Goal: Task Accomplishment & Management: Manage account settings

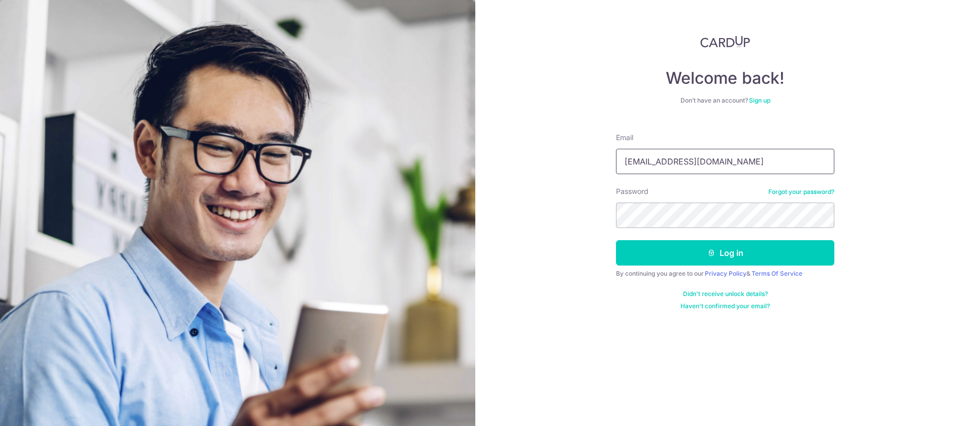
drag, startPoint x: 0, startPoint y: 0, endPoint x: 747, endPoint y: 163, distance: 765.0
click at [747, 163] on input "sgbluechip@gmail.com" at bounding box center [725, 161] width 218 height 25
type input "[PERSON_NAME][EMAIL_ADDRESS][DOMAIN_NAME]"
drag, startPoint x: 743, startPoint y: 263, endPoint x: 919, endPoint y: 238, distance: 178.5
click at [743, 263] on button "Log in" at bounding box center [725, 252] width 218 height 25
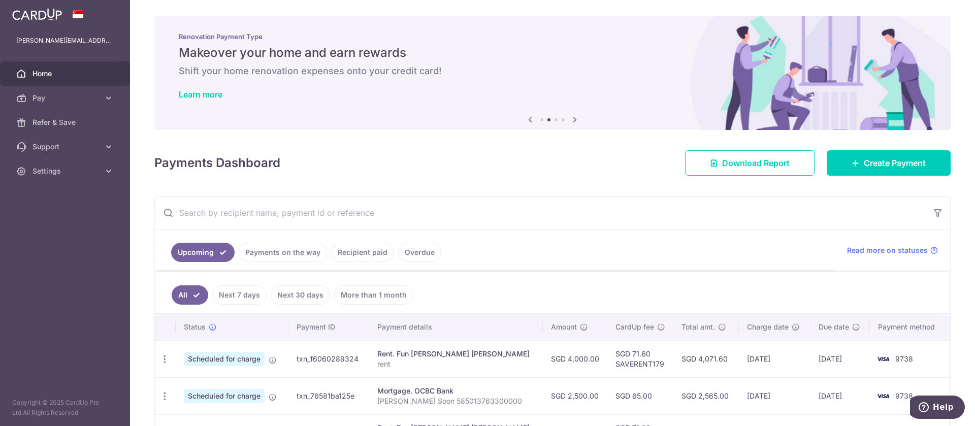
click at [303, 254] on link "Payments on the way" at bounding box center [283, 252] width 88 height 19
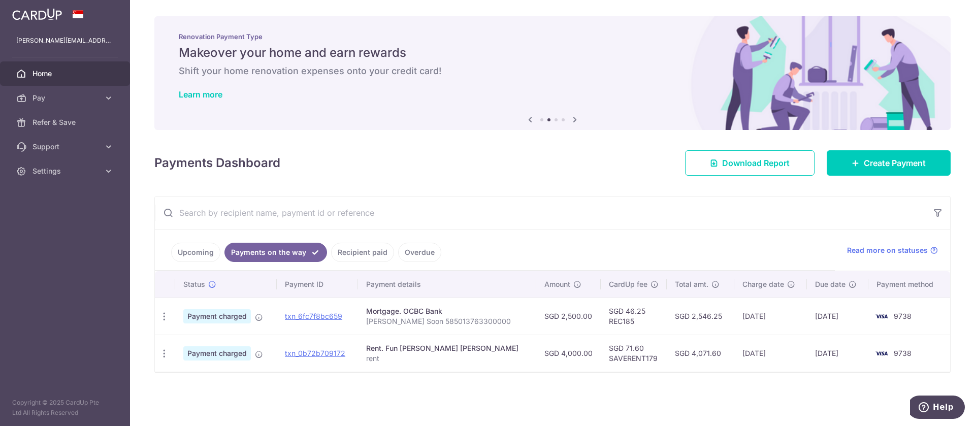
click at [184, 252] on link "Upcoming" at bounding box center [195, 252] width 49 height 19
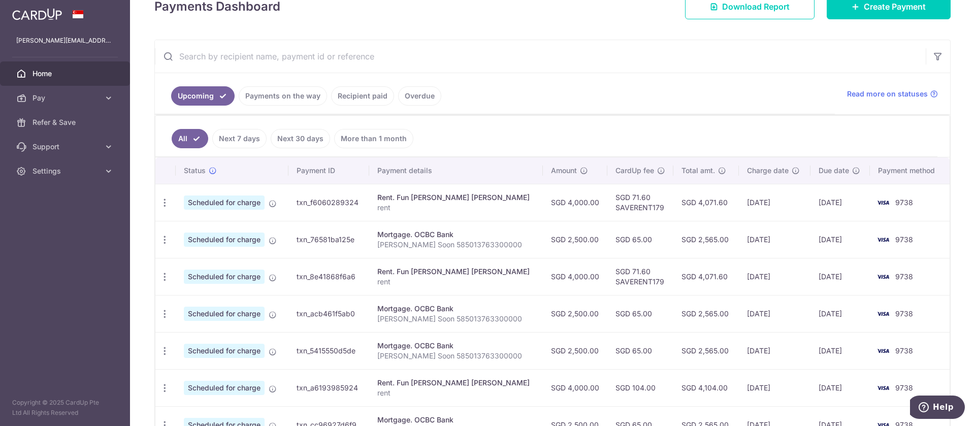
scroll to position [162, 0]
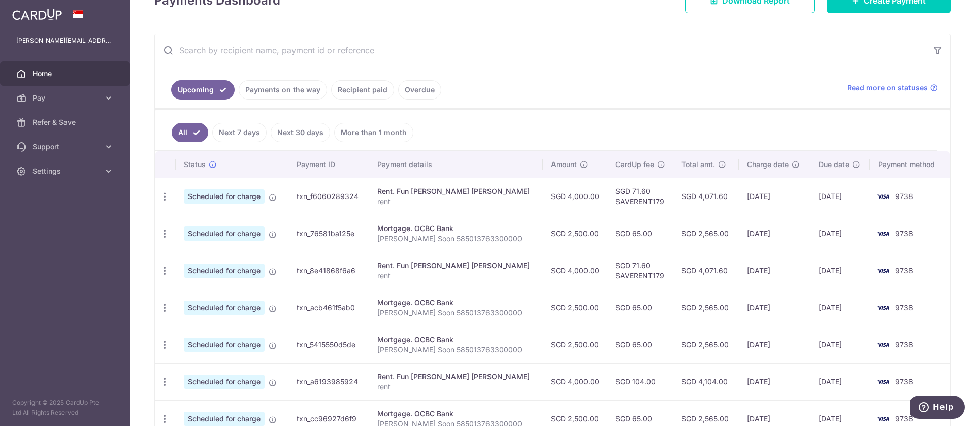
click at [291, 99] on link "Payments on the way" at bounding box center [283, 89] width 88 height 19
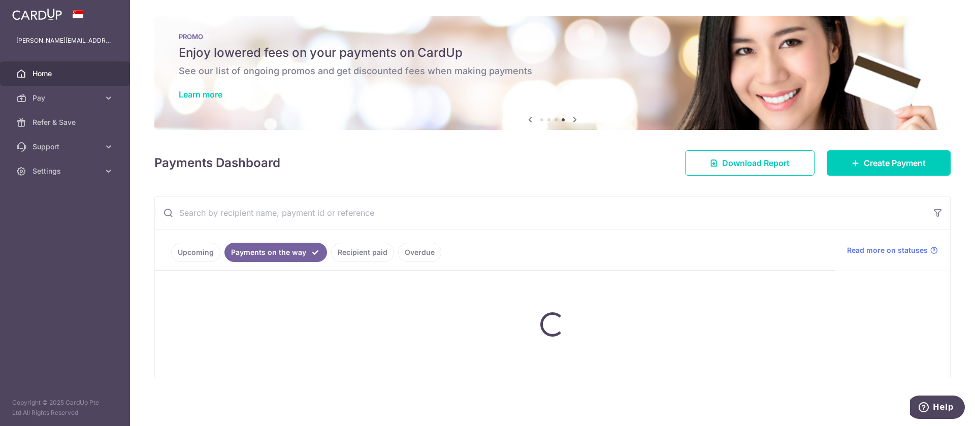
scroll to position [0, 0]
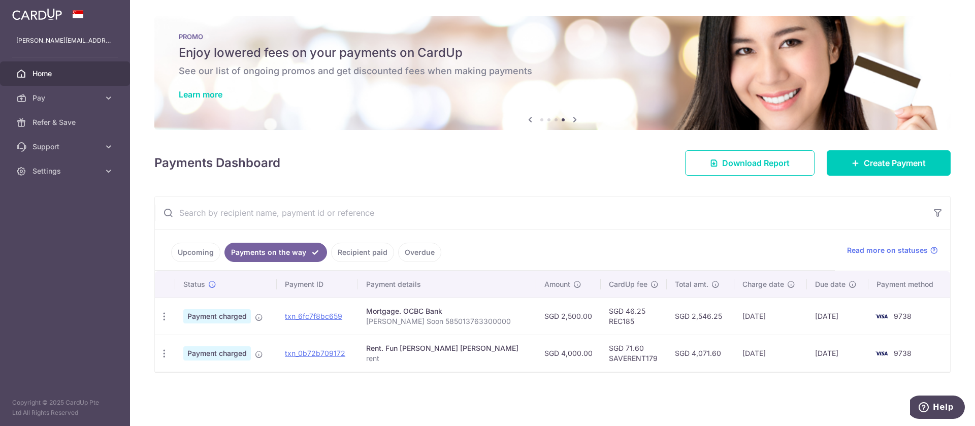
click at [202, 258] on link "Upcoming" at bounding box center [195, 252] width 49 height 19
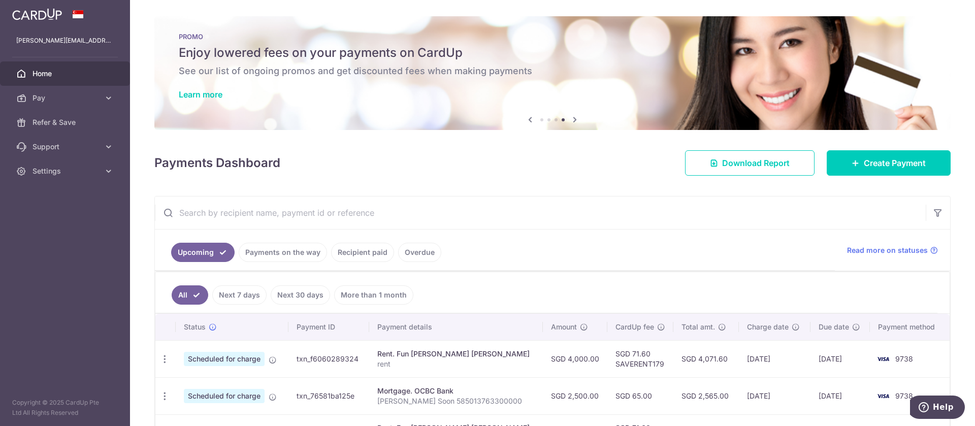
scroll to position [254, 0]
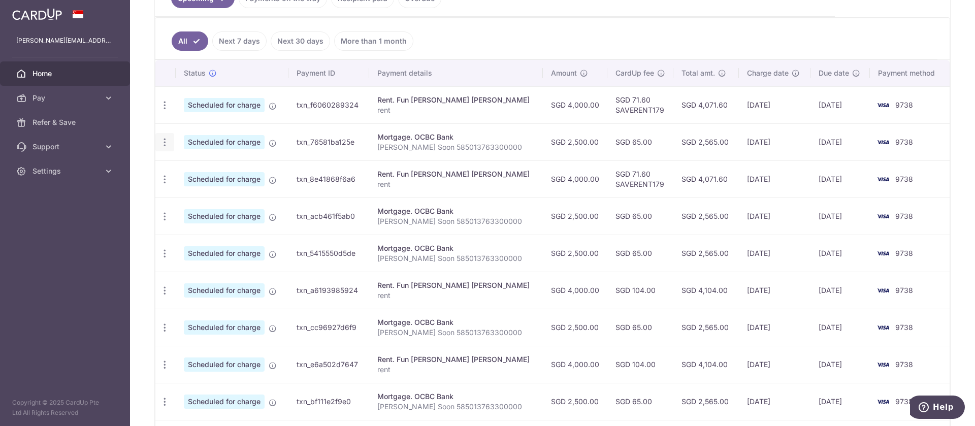
click at [163, 141] on icon "button" at bounding box center [164, 142] width 11 height 11
click at [181, 166] on link "Update payment" at bounding box center [209, 170] width 106 height 24
radio input "true"
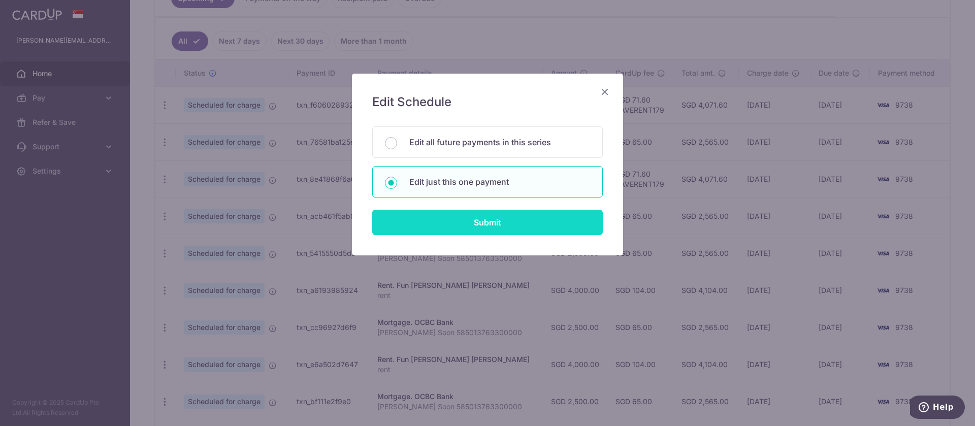
click at [496, 230] on input "Submit" at bounding box center [487, 222] width 230 height 25
radio input "true"
type input "2,500.00"
type input "03/11/2025"
type input "Herrin Soon 585013763300000"
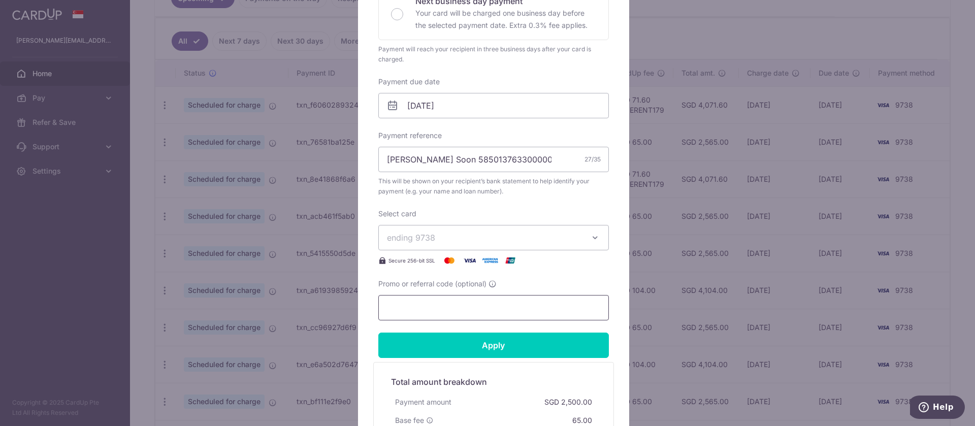
click at [487, 309] on input "Promo or referral code (optional)" at bounding box center [493, 307] width 230 height 25
paste input "REC185"
type input "REC185"
drag, startPoint x: 481, startPoint y: 341, endPoint x: 574, endPoint y: 327, distance: 94.0
click at [481, 341] on input "Apply" at bounding box center [493, 345] width 230 height 25
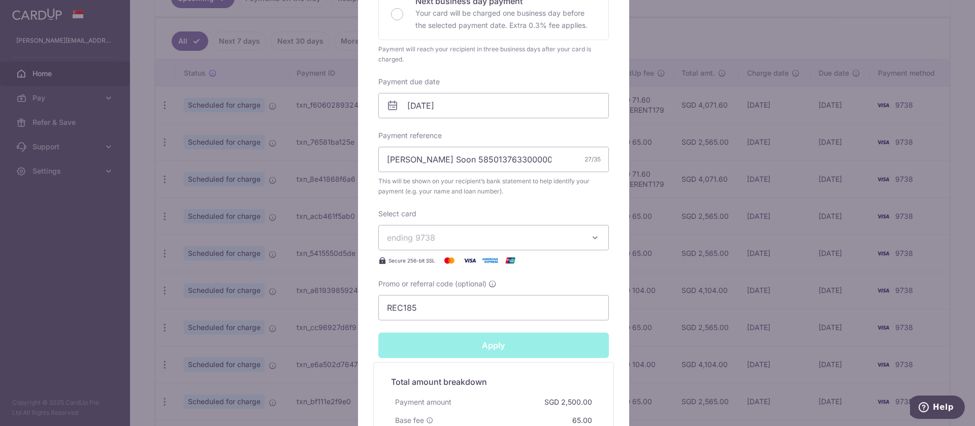
type input "Successfully Applied"
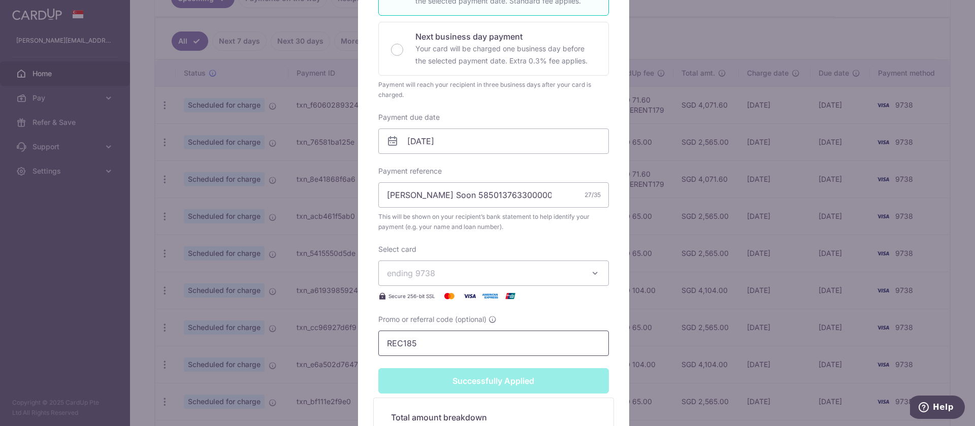
scroll to position [289, 0]
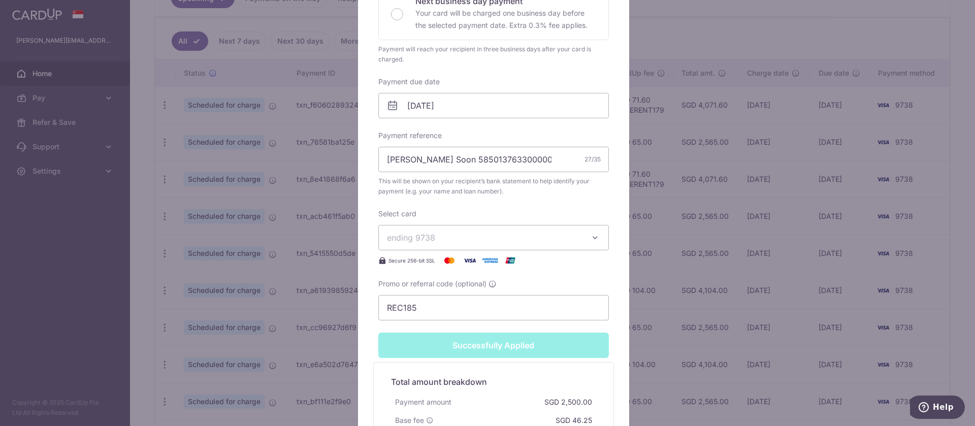
click at [127, 182] on div "Edit payment By clicking apply, you will make changes to all payments to OCBC B…" at bounding box center [487, 213] width 975 height 426
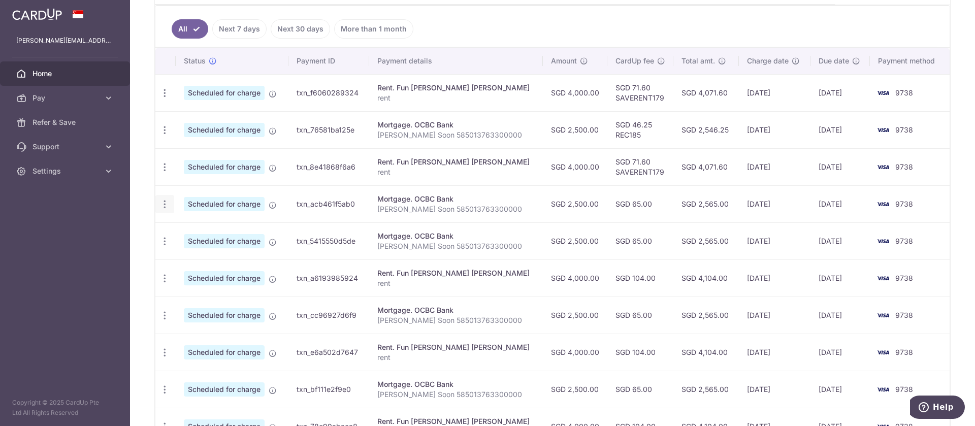
click at [162, 204] on icon "button" at bounding box center [164, 204] width 11 height 11
click at [204, 233] on span "Update payment" at bounding box center [218, 232] width 69 height 12
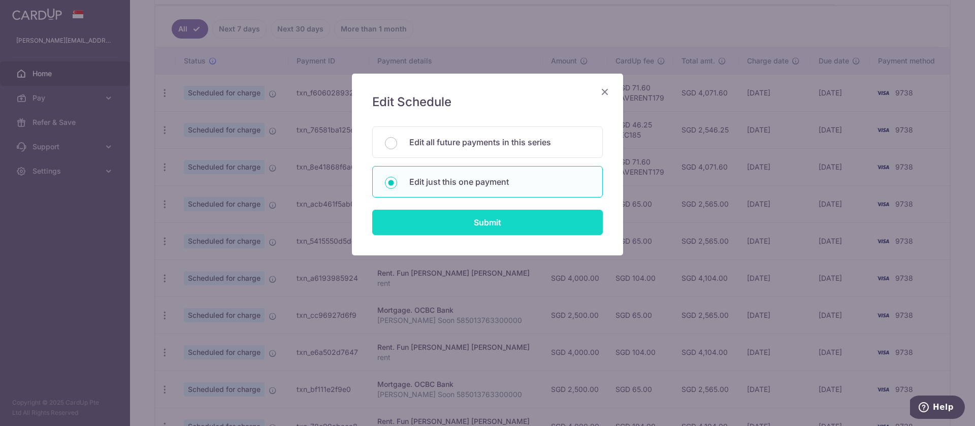
click at [498, 226] on input "Submit" at bounding box center [487, 222] width 230 height 25
radio input "true"
type input "2,500.00"
type input "[DATE]"
type input "[PERSON_NAME] Soon 585013763300000"
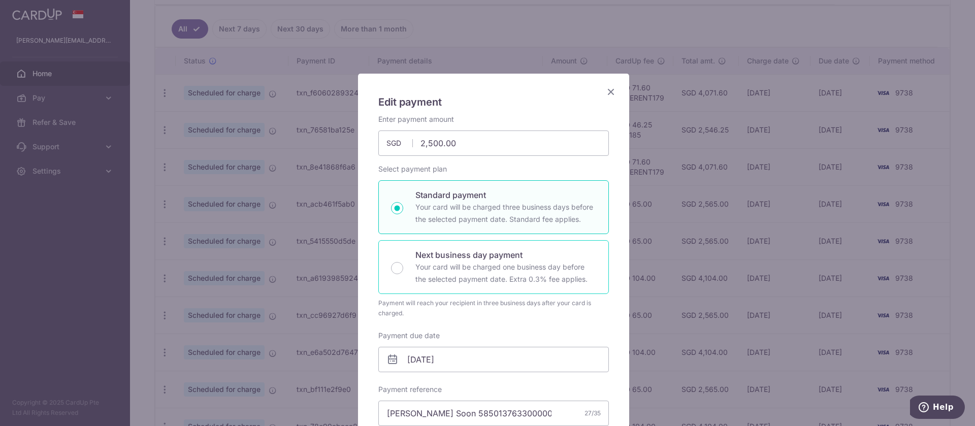
scroll to position [254, 0]
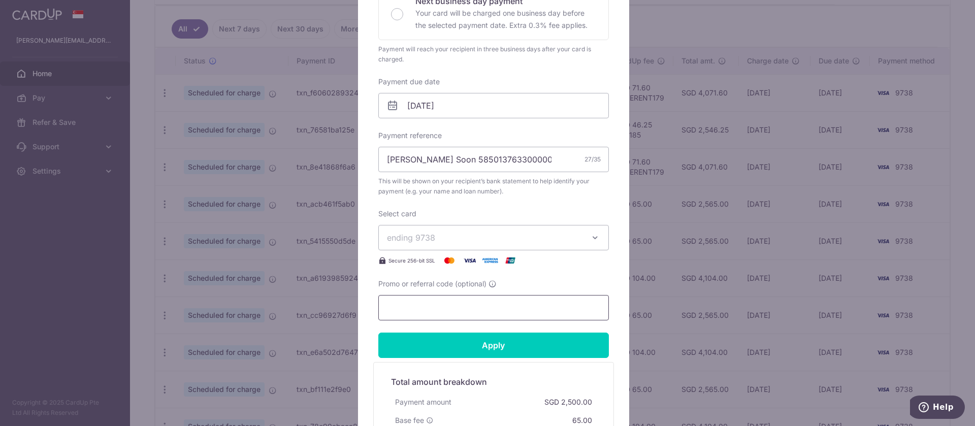
click at [469, 301] on input "Promo or referral code (optional)" at bounding box center [493, 307] width 230 height 25
paste input "REC185"
type input "REC185"
click at [520, 344] on input "Apply" at bounding box center [493, 345] width 230 height 25
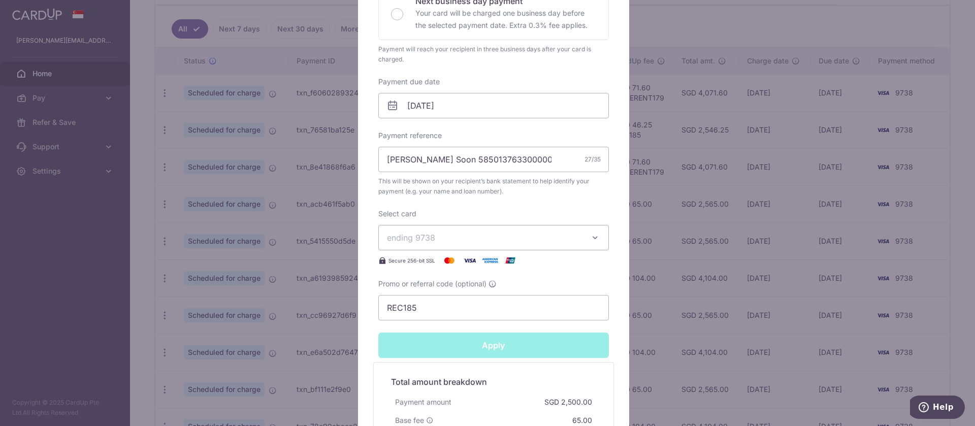
type input "Successfully Applied"
click at [139, 235] on div "Edit payment By clicking apply, you will make changes to all payments to OCBC B…" at bounding box center [487, 213] width 975 height 426
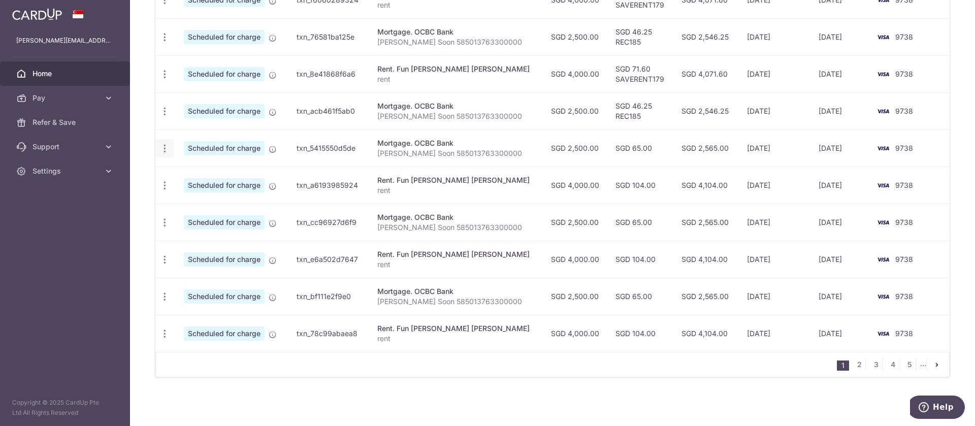
click at [165, 146] on icon "button" at bounding box center [164, 148] width 11 height 11
click at [180, 177] on link "Update payment" at bounding box center [209, 176] width 106 height 24
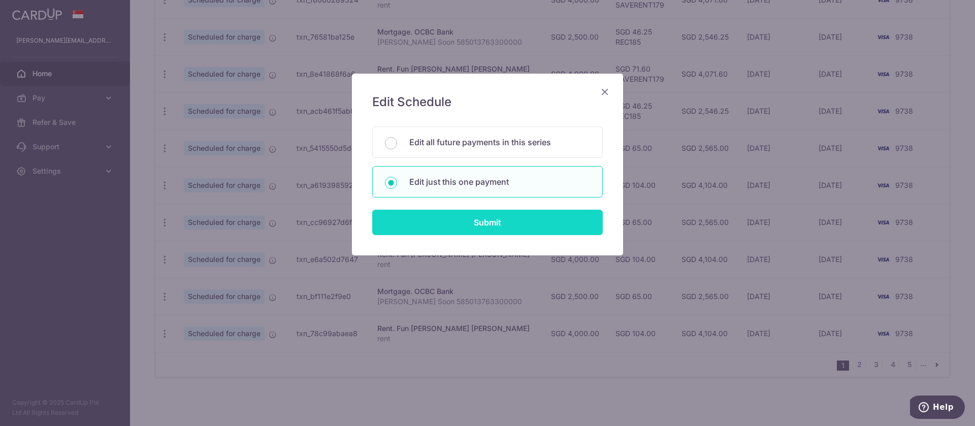
click at [477, 225] on input "Submit" at bounding box center [487, 222] width 230 height 25
radio input "true"
type input "2,500.00"
type input "03/01/2026"
type input "Herrin Soon 585013763300000"
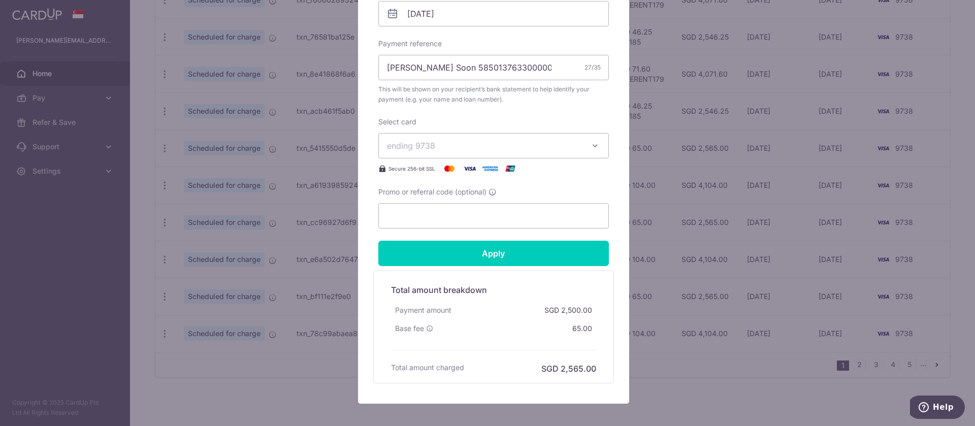
scroll to position [397, 0]
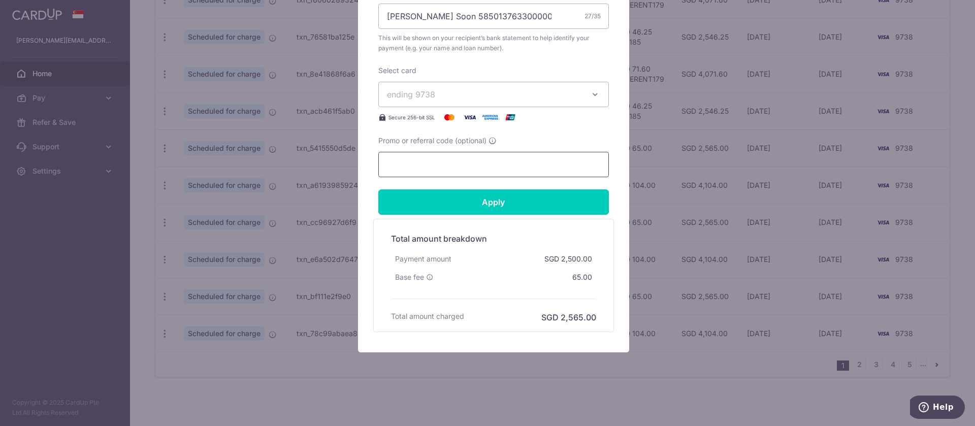
click at [437, 167] on input "Promo or referral code (optional)" at bounding box center [493, 164] width 230 height 25
paste input "REC185"
type input "REC185"
click at [473, 204] on input "Apply" at bounding box center [493, 201] width 230 height 25
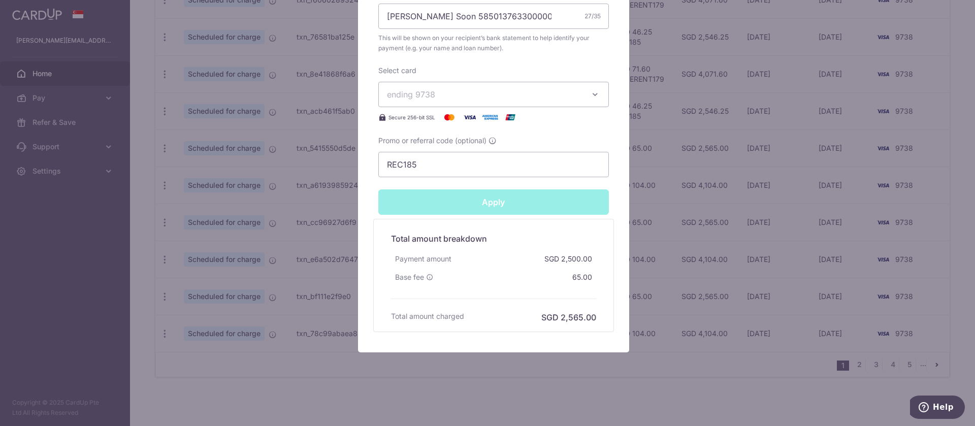
type input "Successfully Applied"
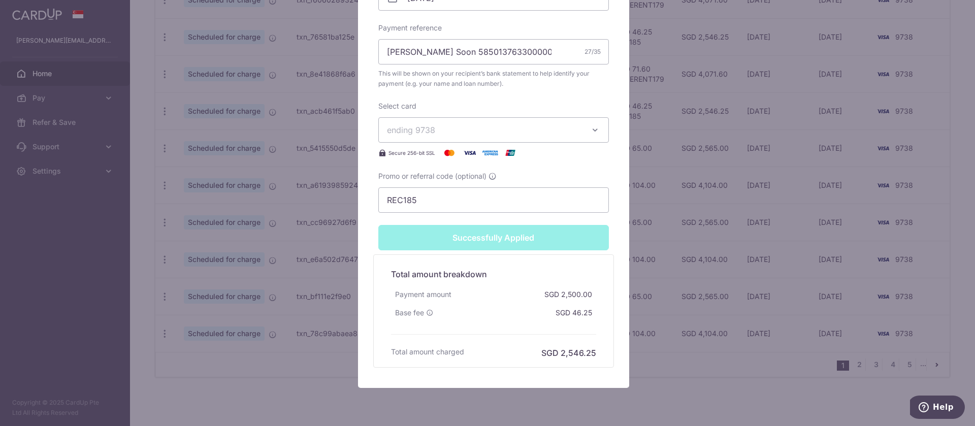
scroll to position [433, 0]
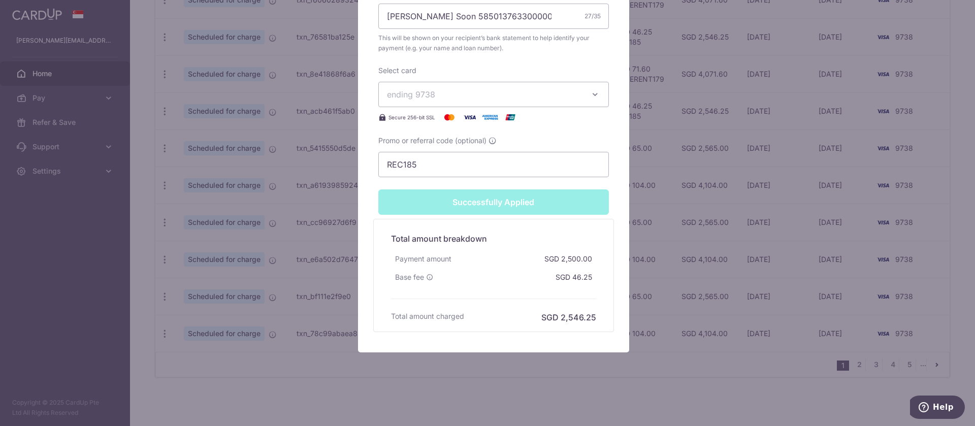
click at [143, 189] on div "Edit payment By clicking apply, you will make changes to all payments to OCBC B…" at bounding box center [487, 213] width 975 height 426
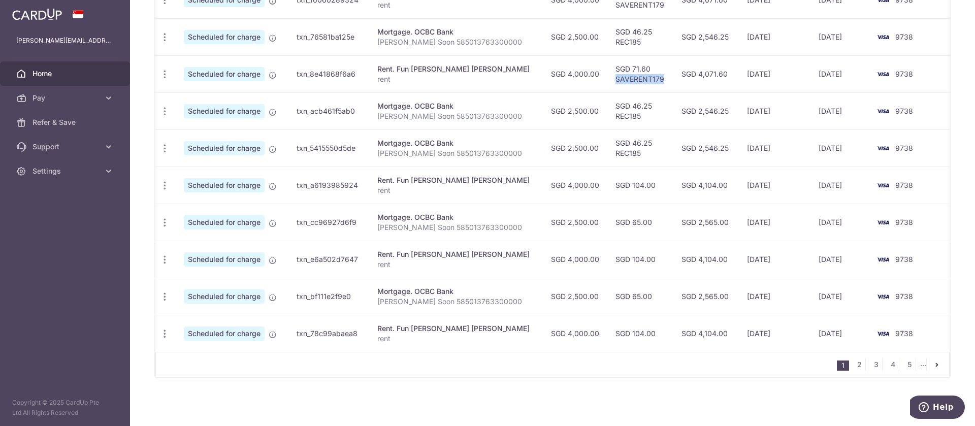
drag, startPoint x: 641, startPoint y: 83, endPoint x: 592, endPoint y: 86, distance: 49.3
click at [607, 86] on td "SGD 71.60 SAVERENT179" at bounding box center [640, 73] width 66 height 37
copy td "SAVERENT179"
click at [166, 185] on icon "button" at bounding box center [164, 185] width 11 height 11
click at [196, 205] on link "Update payment" at bounding box center [209, 213] width 106 height 24
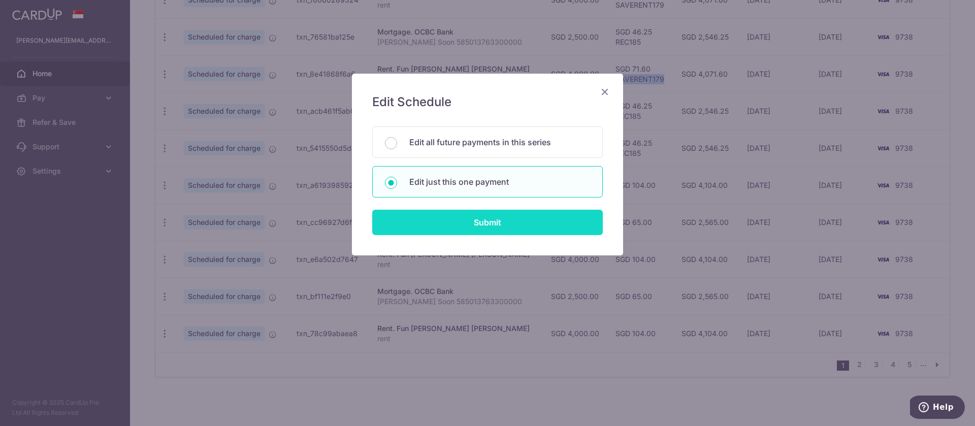
click at [494, 228] on input "Submit" at bounding box center [487, 222] width 230 height 25
radio input "true"
type input "4,000.00"
type input "[DATE]"
type input "rent"
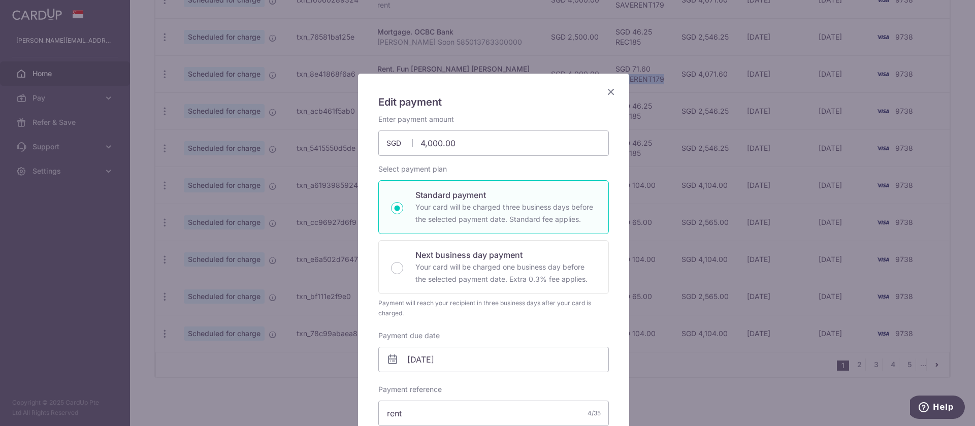
scroll to position [254, 0]
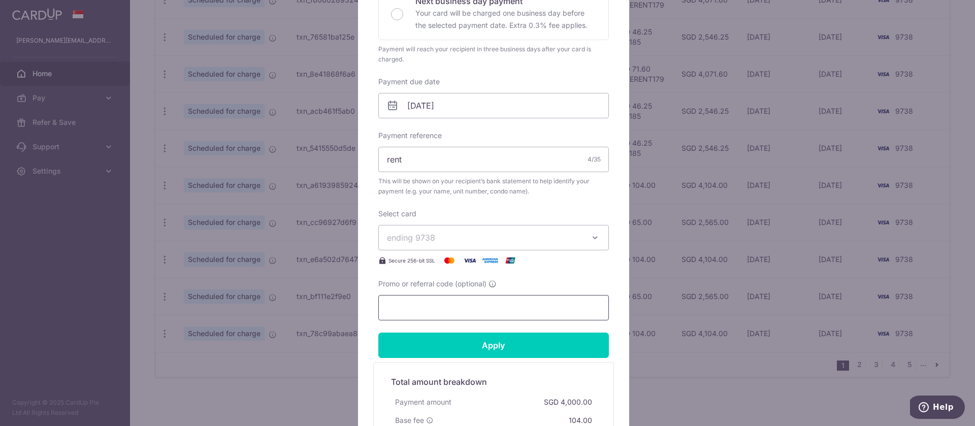
click at [475, 302] on input "Promo or referral code (optional)" at bounding box center [493, 307] width 230 height 25
paste input "SAVERENT179"
type input "SAVERENT179"
drag, startPoint x: 508, startPoint y: 346, endPoint x: 380, endPoint y: 288, distance: 140.6
click at [509, 346] on input "Apply" at bounding box center [493, 345] width 230 height 25
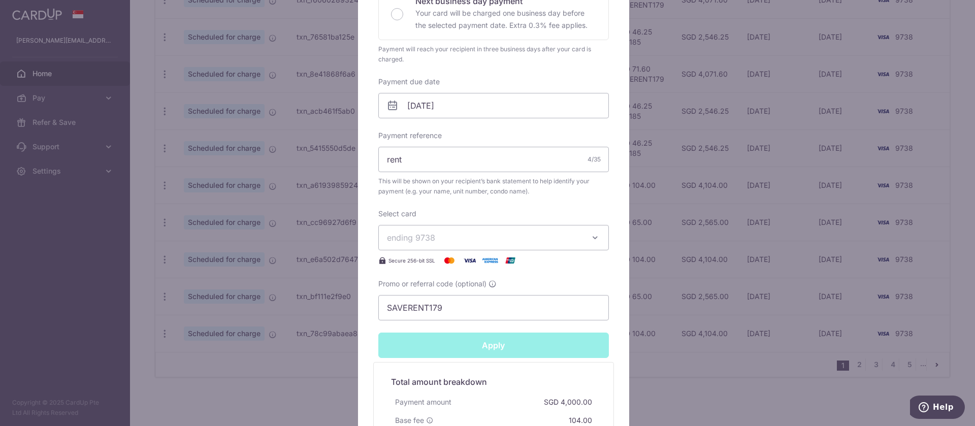
type input "Successfully Applied"
click at [145, 178] on div "Edit payment By clicking apply, you will make changes to all payments to Fun Ho…" at bounding box center [487, 213] width 975 height 426
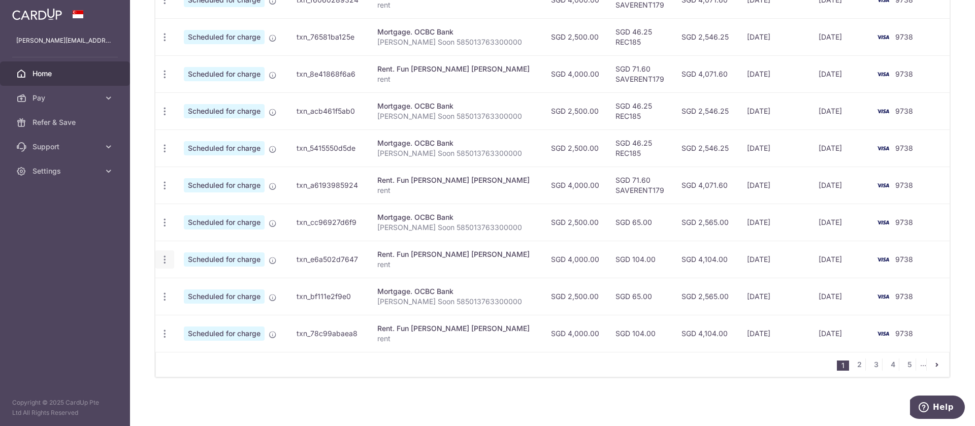
click at [166, 258] on icon "button" at bounding box center [164, 259] width 11 height 11
click at [191, 286] on span "Update payment" at bounding box center [218, 287] width 69 height 12
radio input "true"
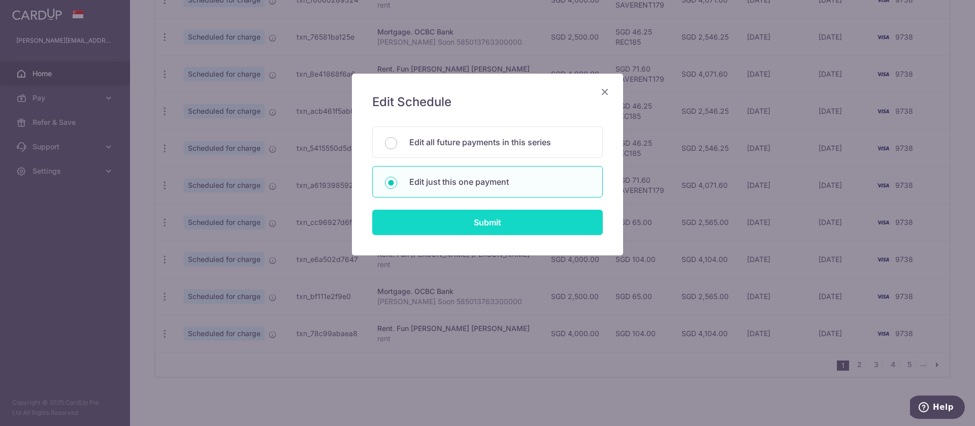
click at [481, 226] on input "Submit" at bounding box center [487, 222] width 230 height 25
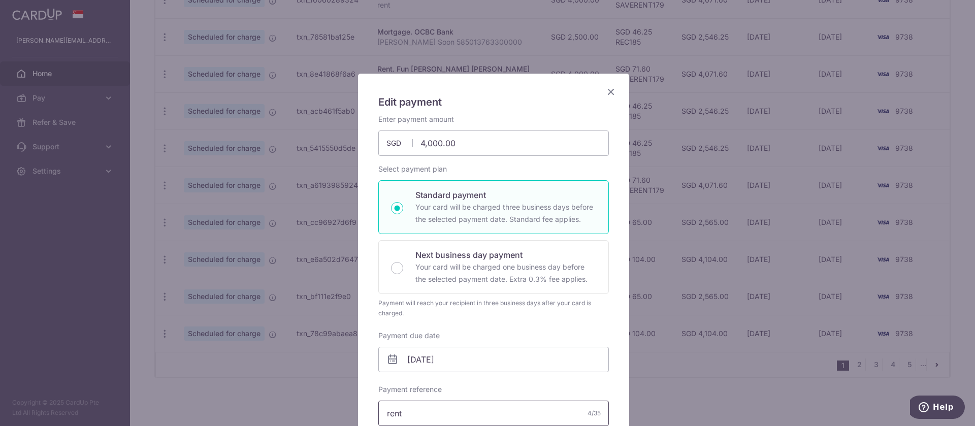
scroll to position [397, 0]
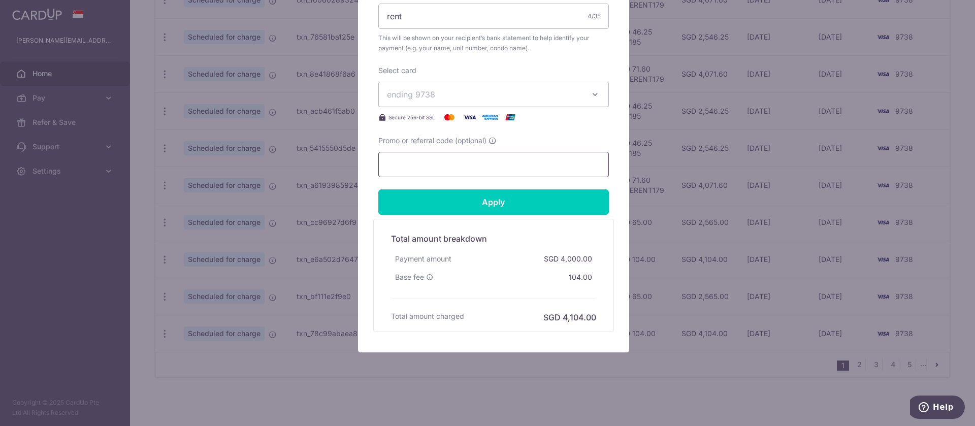
click at [471, 161] on input "Promo or referral code (optional)" at bounding box center [493, 164] width 230 height 25
paste input "SAVERENT179"
type input "SAVERENT179"
click at [492, 202] on input "Apply" at bounding box center [493, 201] width 230 height 25
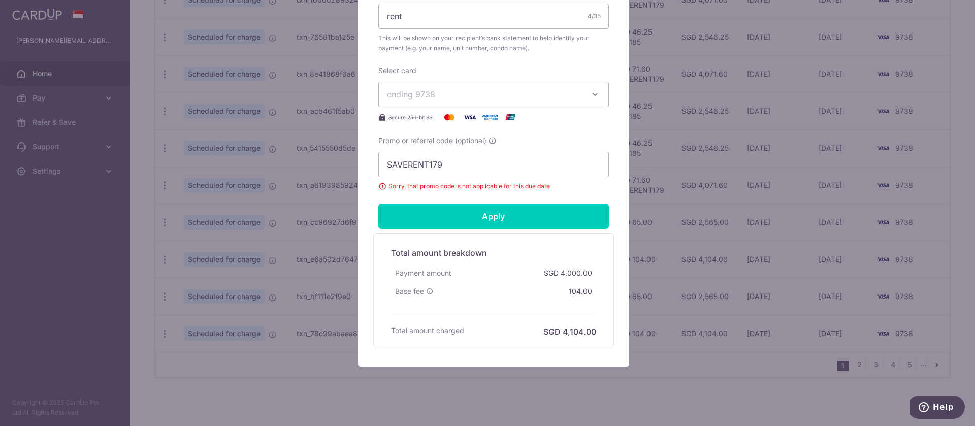
click at [130, 187] on div "Edit payment By clicking apply, you will make changes to all payments to Fun [P…" at bounding box center [487, 213] width 975 height 426
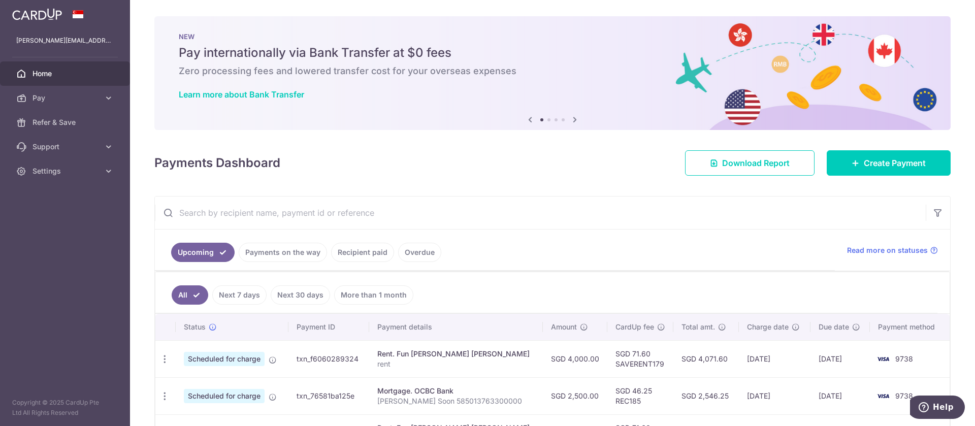
scroll to position [359, 0]
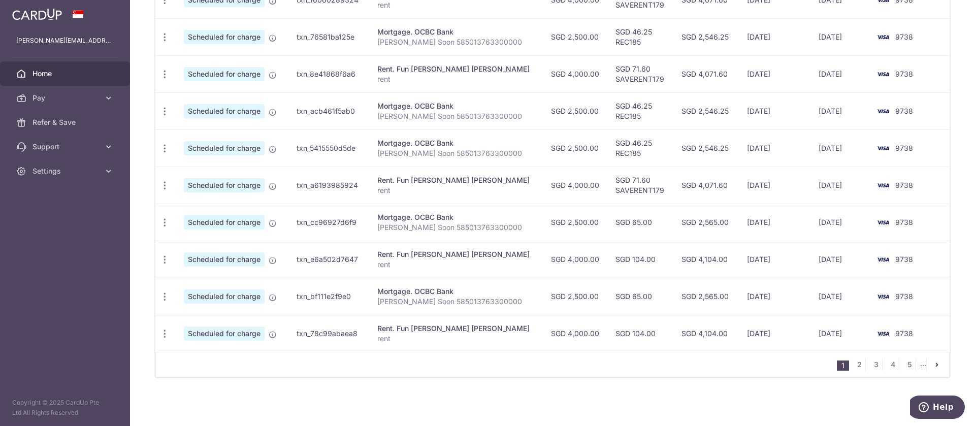
click at [626, 116] on td "SGD 46.25 REC185" at bounding box center [640, 110] width 66 height 37
drag, startPoint x: 626, startPoint y: 116, endPoint x: 590, endPoint y: 121, distance: 35.9
click at [607, 121] on td "SGD 46.25 REC185" at bounding box center [640, 110] width 66 height 37
copy td "REC185"
click at [166, 219] on icon "button" at bounding box center [164, 222] width 11 height 11
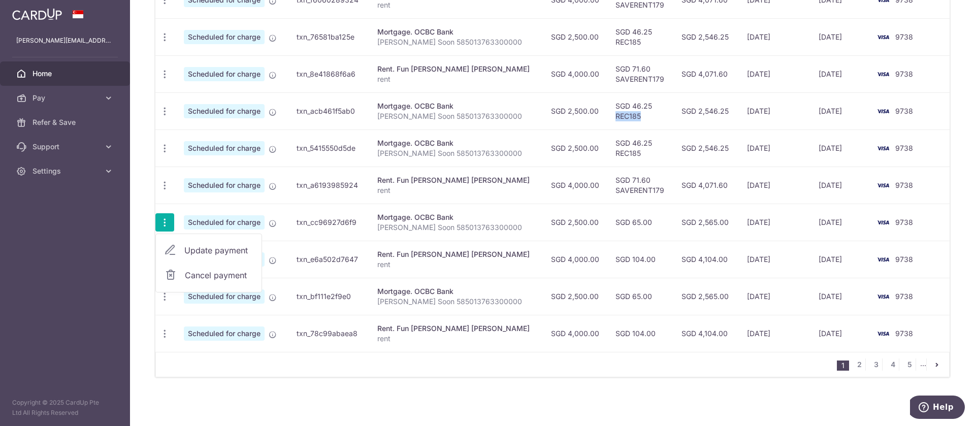
click at [212, 245] on span "Update payment" at bounding box center [218, 250] width 69 height 12
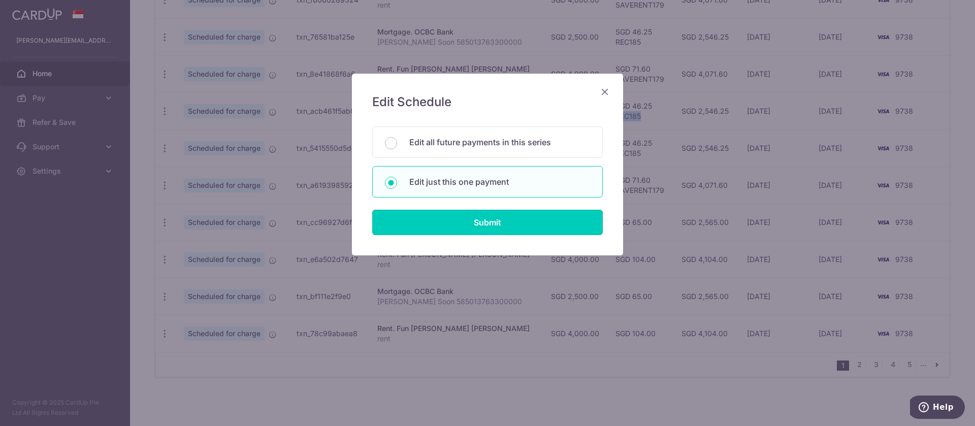
click at [455, 230] on input "Submit" at bounding box center [487, 222] width 230 height 25
radio input "true"
type input "2,500.00"
type input "[DATE]"
type input "[PERSON_NAME] Soon 585013763300000"
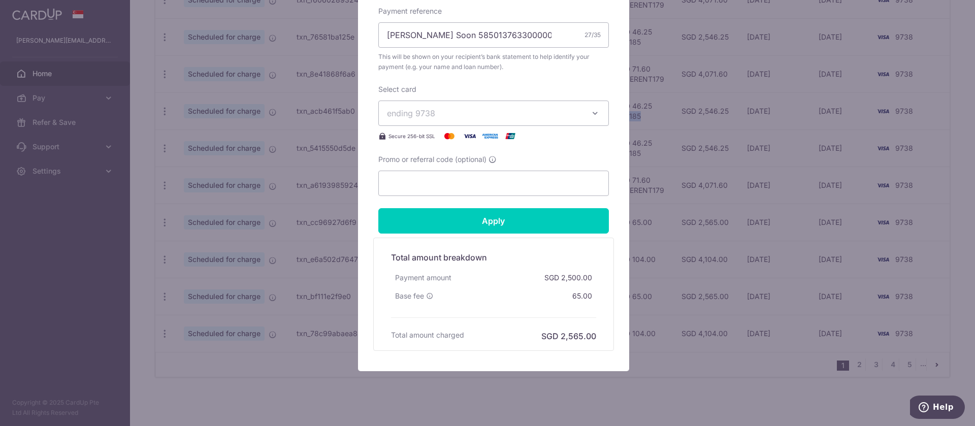
scroll to position [397, 0]
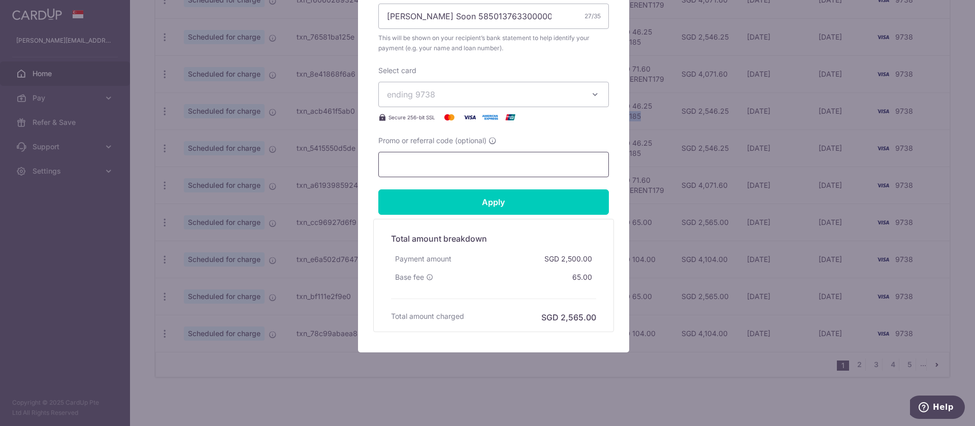
click at [486, 161] on input "Promo or referral code (optional)" at bounding box center [493, 164] width 230 height 25
paste input "REC185"
type input "REC185"
click at [504, 201] on input "Apply" at bounding box center [493, 201] width 230 height 25
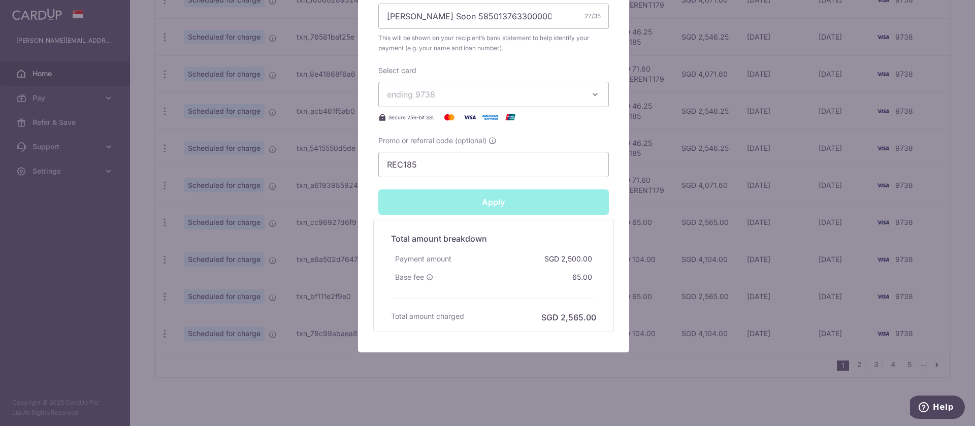
type input "Successfully Applied"
click at [140, 228] on div "Edit payment By clicking apply, you will make changes to all payments to OCBC B…" at bounding box center [487, 213] width 975 height 426
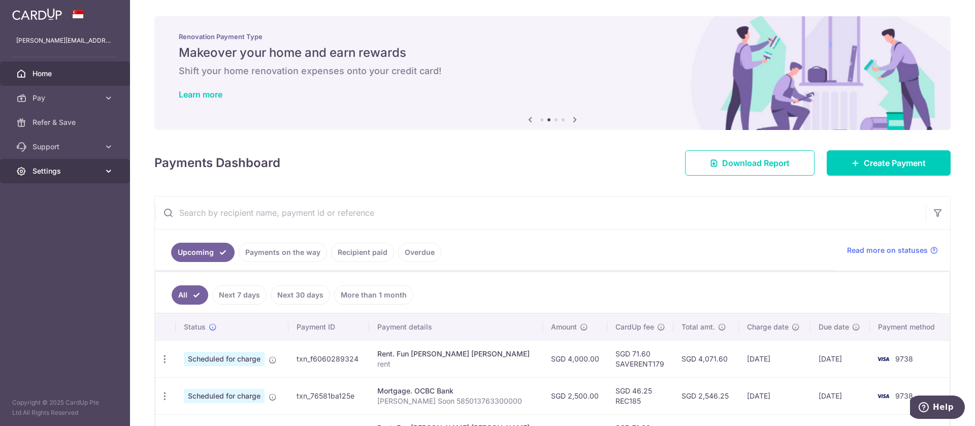
click at [59, 172] on span "Settings" at bounding box center [65, 171] width 67 height 10
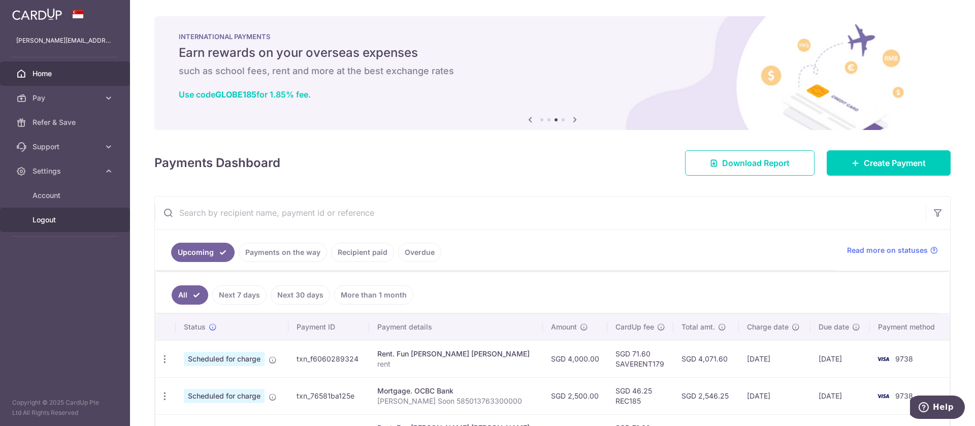
click at [59, 222] on span "Logout" at bounding box center [65, 220] width 67 height 10
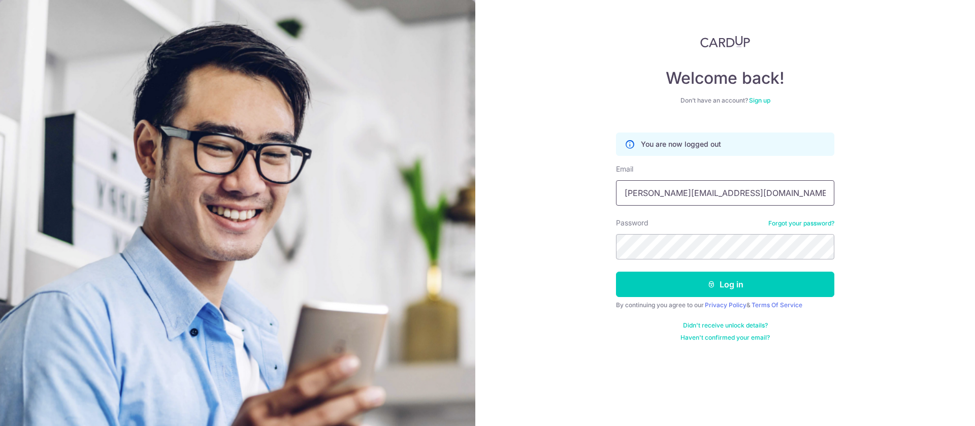
click at [706, 199] on input "[PERSON_NAME][EMAIL_ADDRESS][DOMAIN_NAME]" at bounding box center [725, 192] width 218 height 25
type input "[EMAIL_ADDRESS][DOMAIN_NAME]"
click at [737, 285] on button "Log in" at bounding box center [725, 284] width 218 height 25
